Goal: Find specific page/section: Find specific page/section

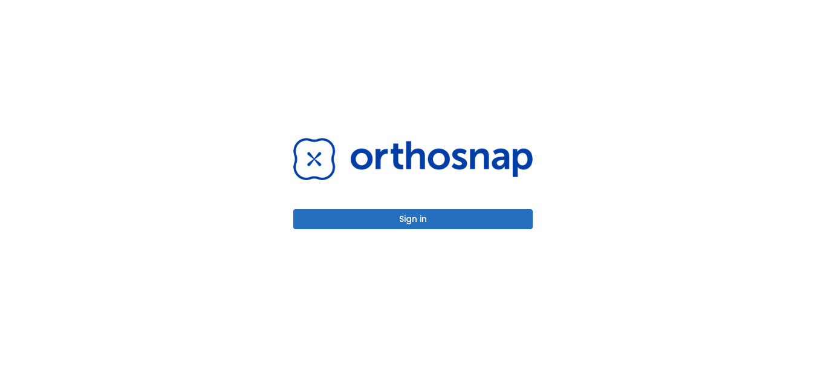
click at [408, 216] on button "Sign in" at bounding box center [412, 219] width 239 height 20
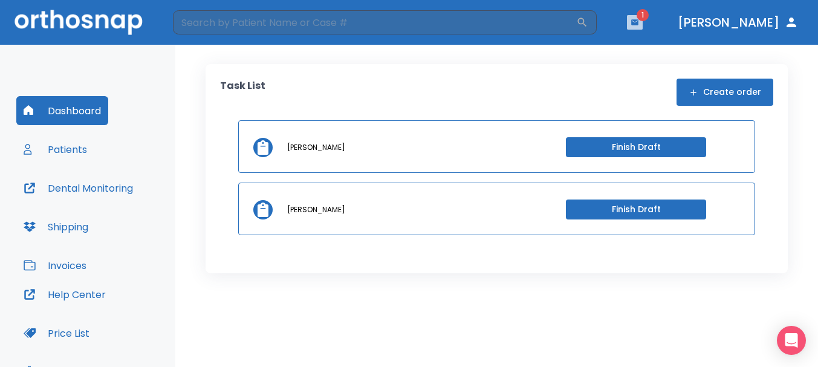
click at [639, 22] on icon "button" at bounding box center [634, 22] width 8 height 8
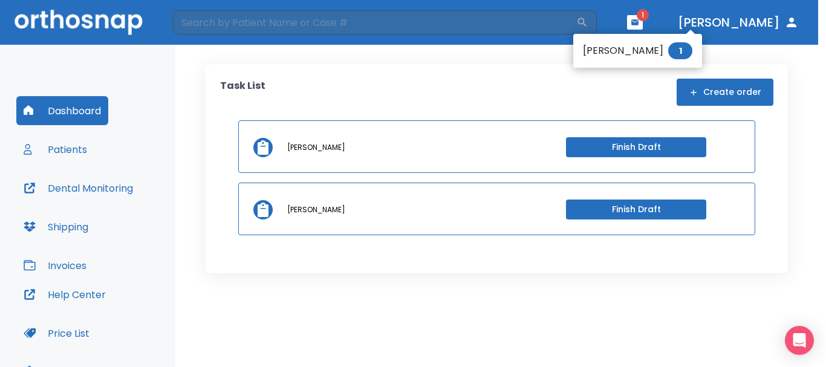
click at [626, 54] on li "[PERSON_NAME] 1" at bounding box center [637, 51] width 129 height 24
